Goal: Information Seeking & Learning: Understand process/instructions

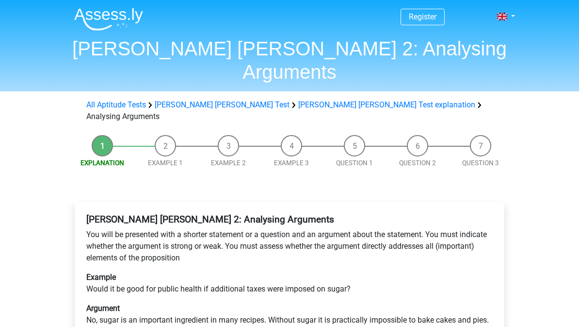
click at [131, 229] on p "You will be presented with a shorter statement or a question and an argument ab…" at bounding box center [289, 246] width 407 height 35
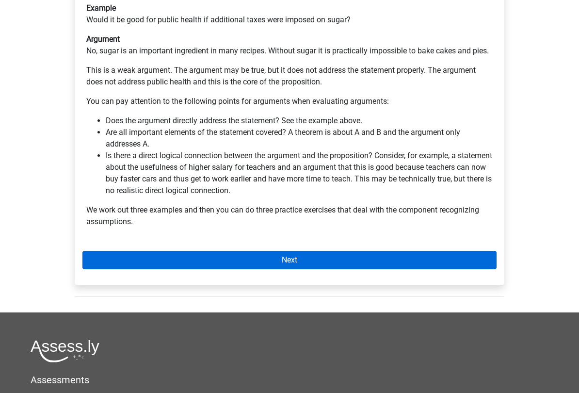
scroll to position [272, 0]
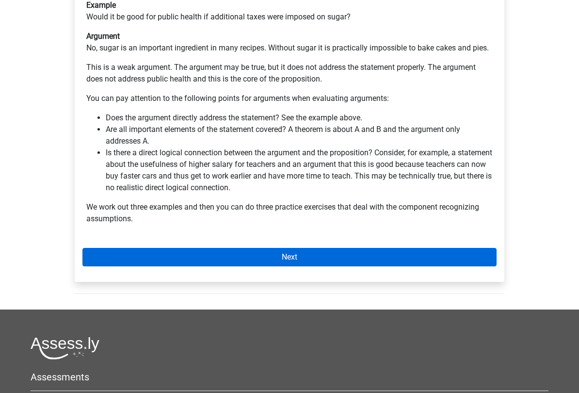
click at [224, 248] on link "Next" at bounding box center [289, 257] width 414 height 18
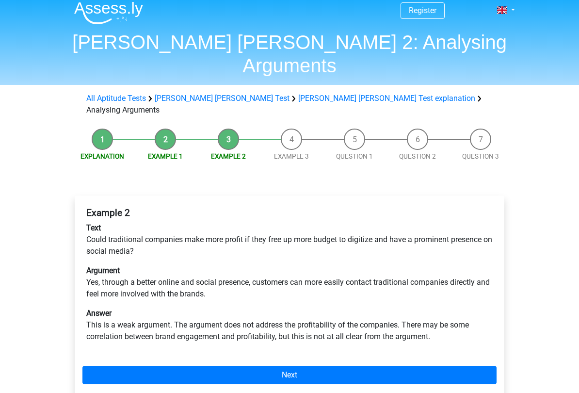
scroll to position [6, 0]
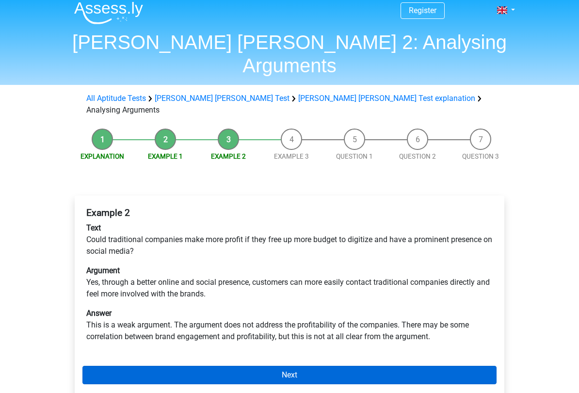
click at [134, 326] on link "Next" at bounding box center [289, 375] width 414 height 18
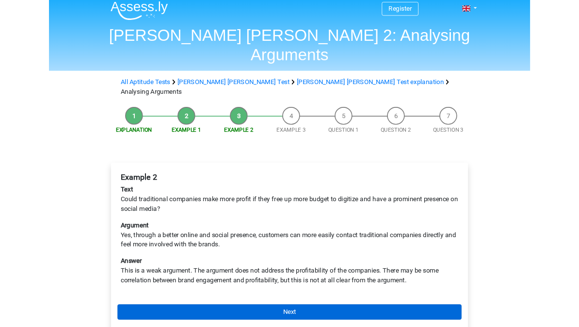
scroll to position [33, 0]
